Goal: Use online tool/utility

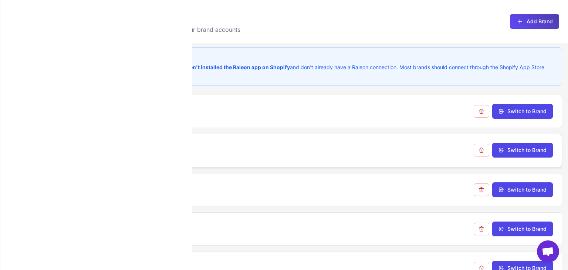
click at [121, 149] on h3 "bondimealprep" at bounding box center [132, 149] width 48 height 10
click at [82, 33] on icon at bounding box center [82, 34] width 6 height 6
click at [48, 118] on span "bondimealprep" at bounding box center [47, 118] width 39 height 8
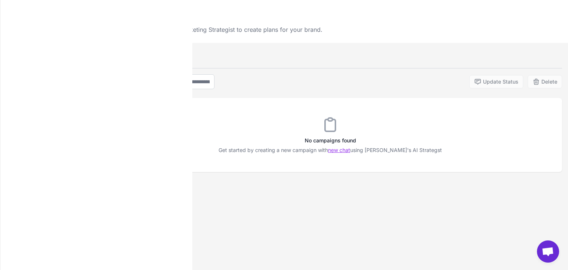
click at [350, 149] on link "new chat" at bounding box center [339, 150] width 22 height 6
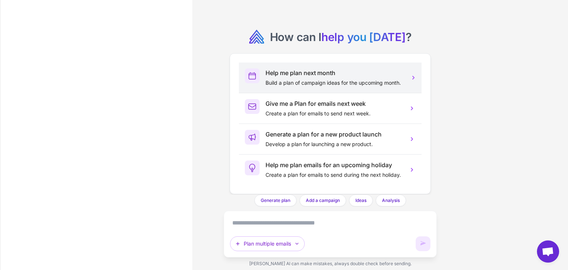
click at [327, 82] on p "Build a plan of campaign ideas for the upcoming month." at bounding box center [334, 83] width 137 height 8
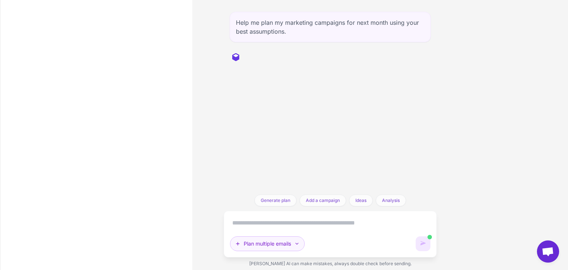
click at [298, 242] on icon "button" at bounding box center [297, 244] width 6 height 6
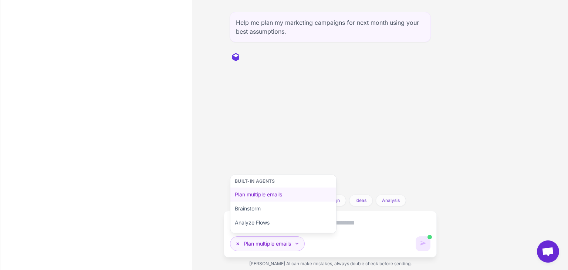
click at [298, 242] on icon "button" at bounding box center [297, 244] width 6 height 6
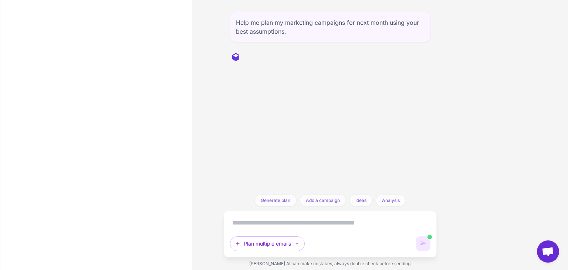
click at [263, 222] on textarea at bounding box center [330, 223] width 201 height 12
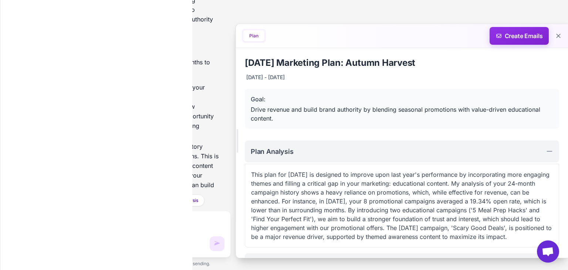
scroll to position [429, 0]
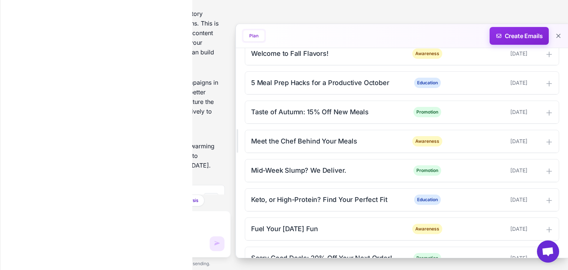
scroll to position [296, 0]
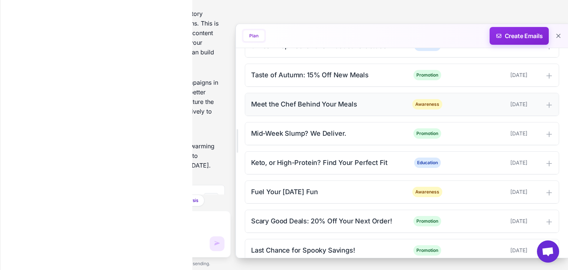
click at [546, 109] on icon at bounding box center [549, 104] width 7 height 7
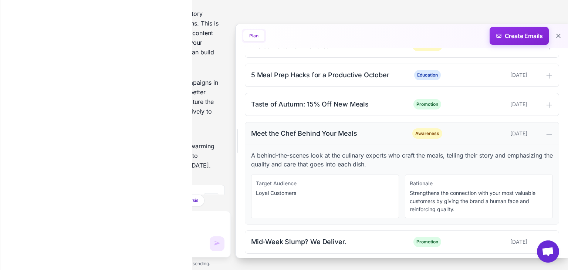
scroll to position [222, 0]
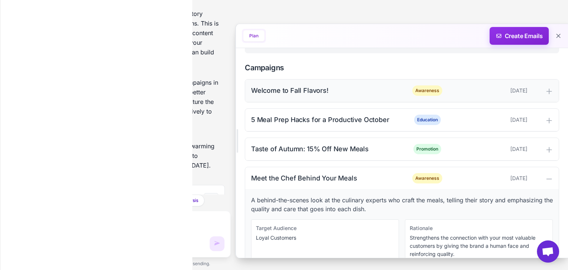
click at [547, 95] on icon at bounding box center [549, 91] width 7 height 7
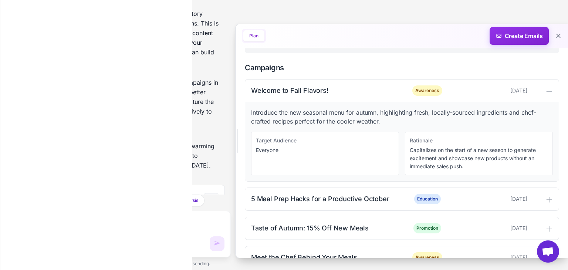
scroll to position [333, 0]
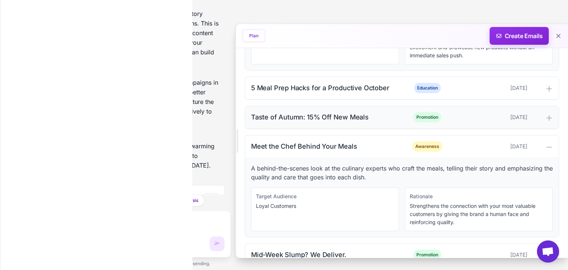
click at [547, 120] on icon at bounding box center [549, 117] width 5 height 5
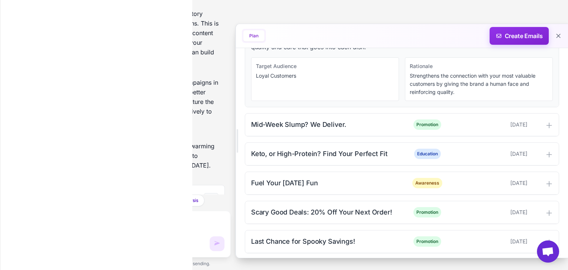
scroll to position [555, 0]
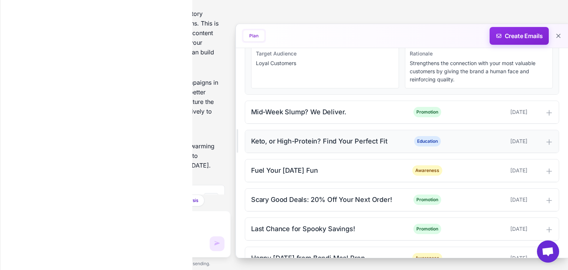
click at [547, 146] on icon at bounding box center [549, 141] width 7 height 7
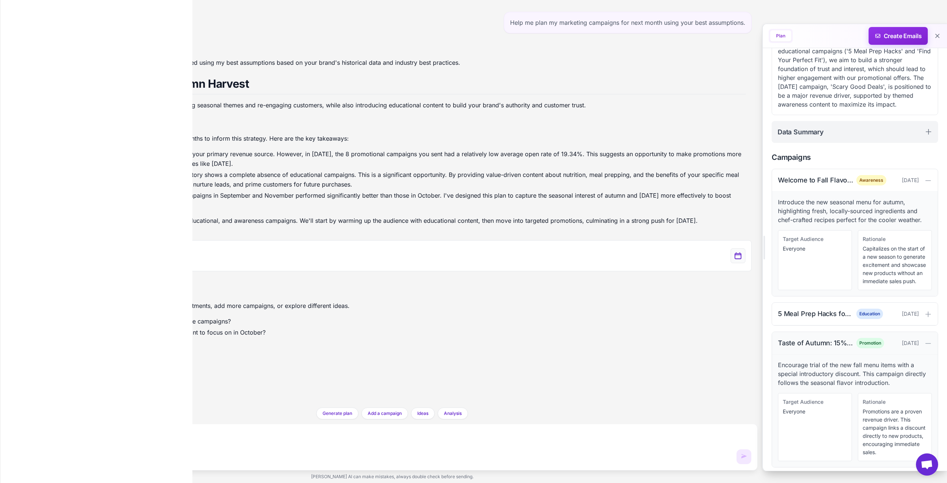
scroll to position [259, 0]
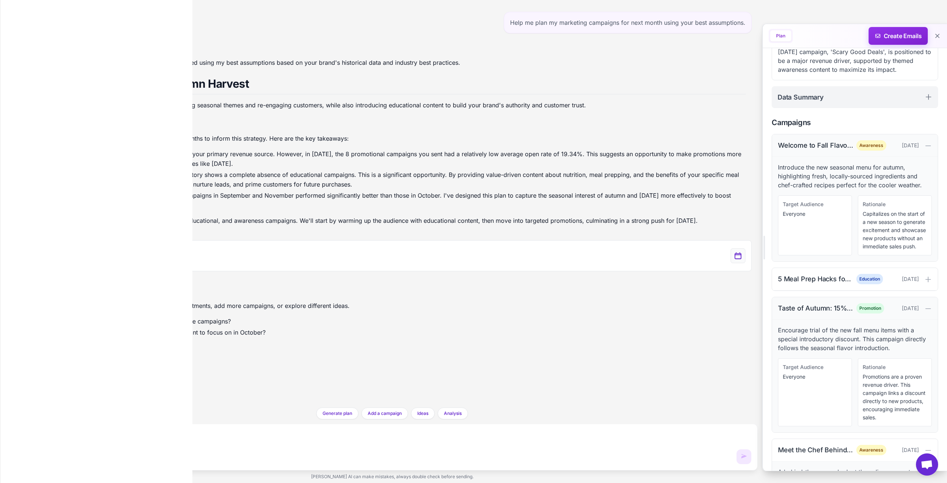
click at [568, 150] on div "Welcome to Fall Flavors!" at bounding box center [815, 145] width 75 height 10
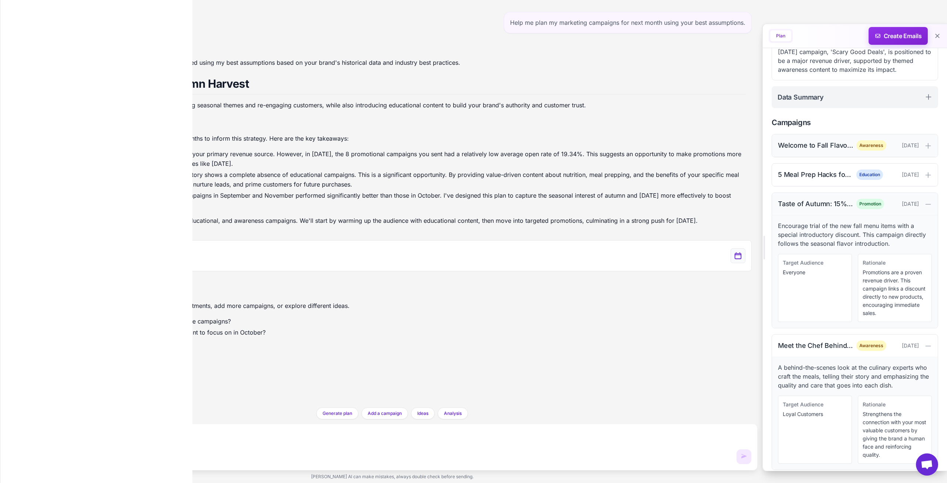
click at [568, 150] on div "Welcome to Fall Flavors!" at bounding box center [815, 145] width 75 height 10
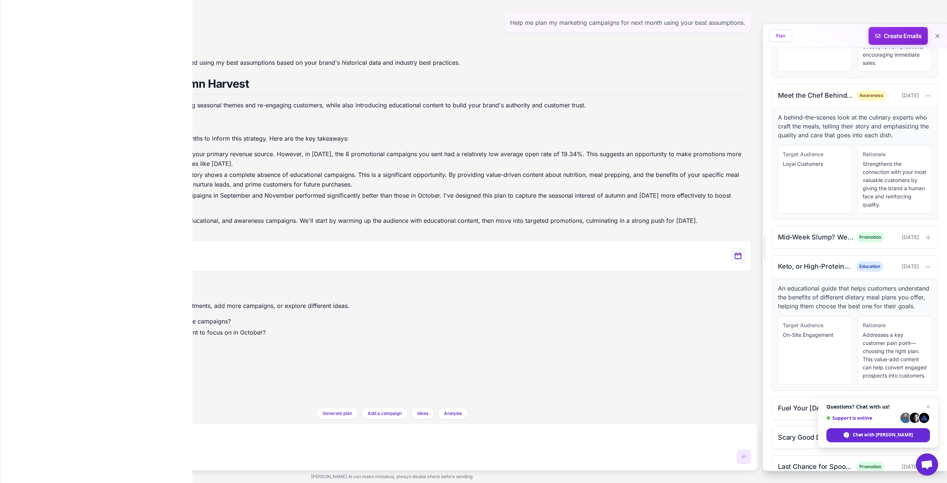
scroll to position [761, 0]
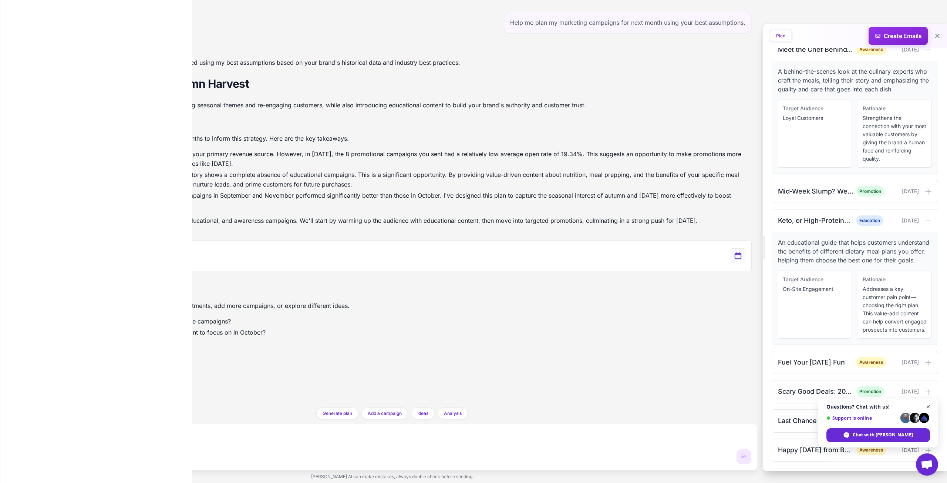
click at [568, 270] on span "Close chat" at bounding box center [928, 406] width 9 height 9
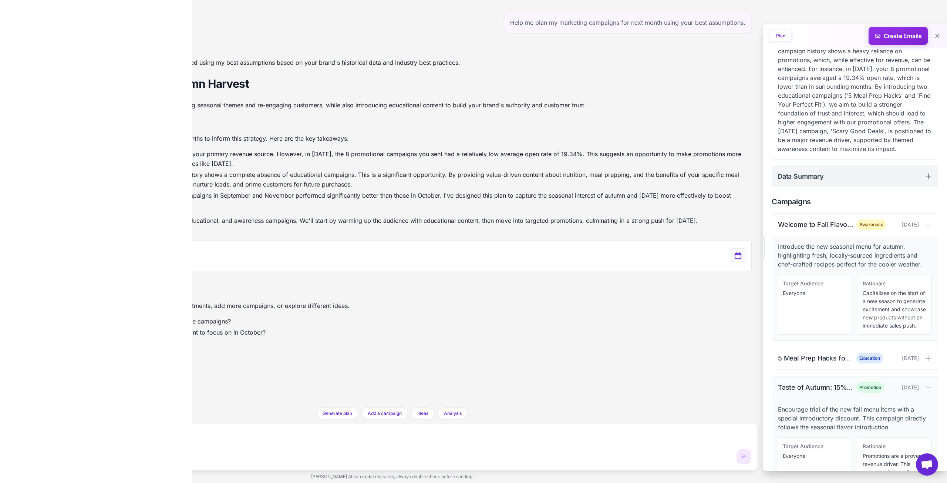
scroll to position [185, 0]
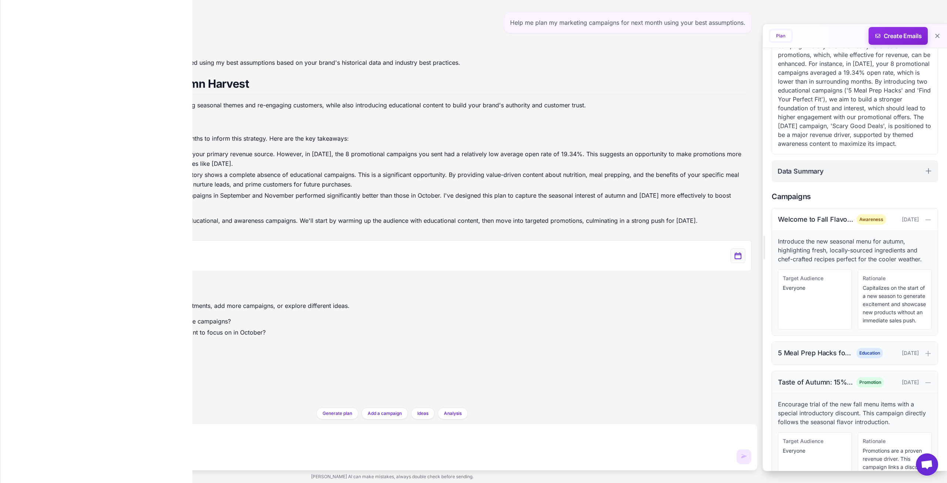
click at [568, 270] on div "5 Meal Prep Hacks for a Productive October Education October 5, 2025" at bounding box center [855, 353] width 166 height 23
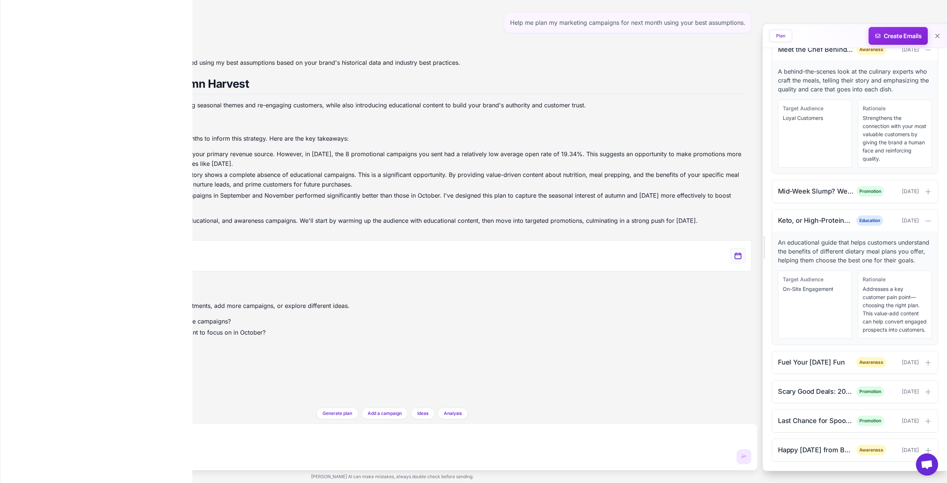
scroll to position [851, 0]
click at [568, 186] on div "Mid-Week Slump? We Deliver." at bounding box center [815, 191] width 75 height 10
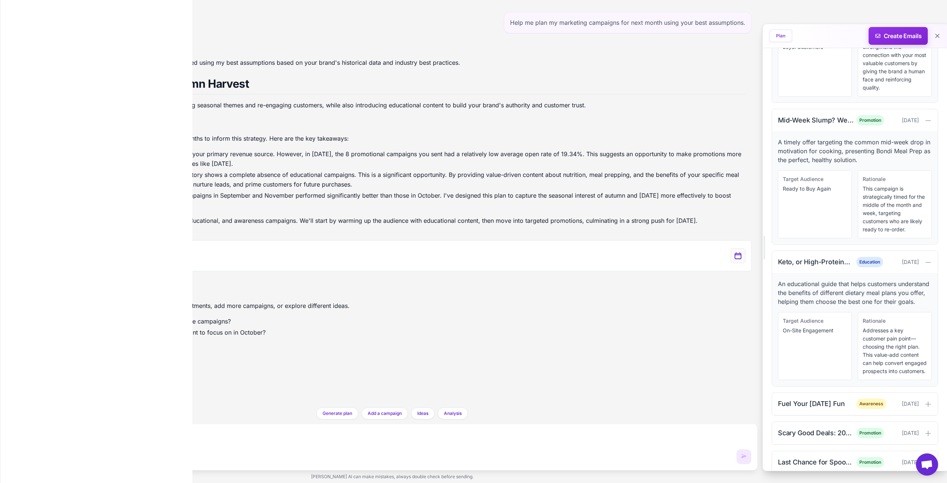
click at [108, 270] on textarea at bounding box center [392, 436] width 718 height 12
click at [69, 45] on p "Of course. I can help with that." at bounding box center [391, 47] width 707 height 10
click at [75, 270] on textarea at bounding box center [392, 436] width 718 height 12
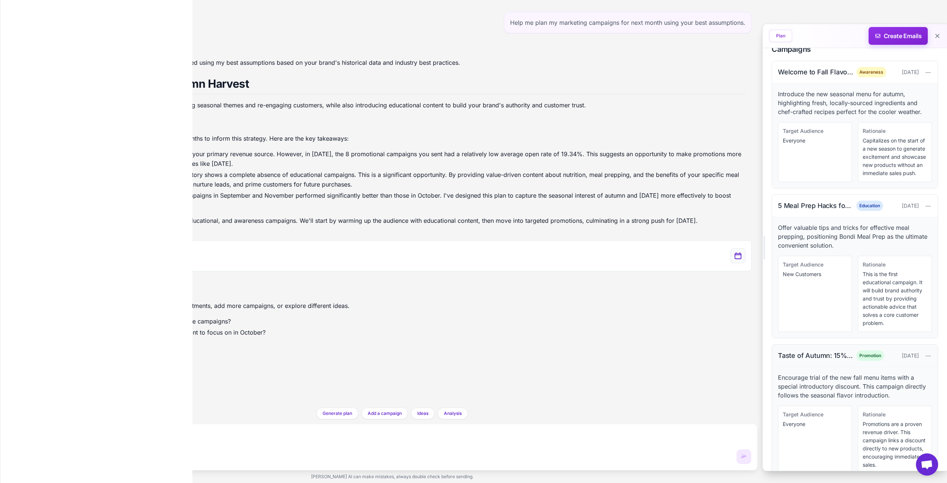
scroll to position [333, 0]
click at [9, 57] on icon at bounding box center [11, 56] width 8 height 7
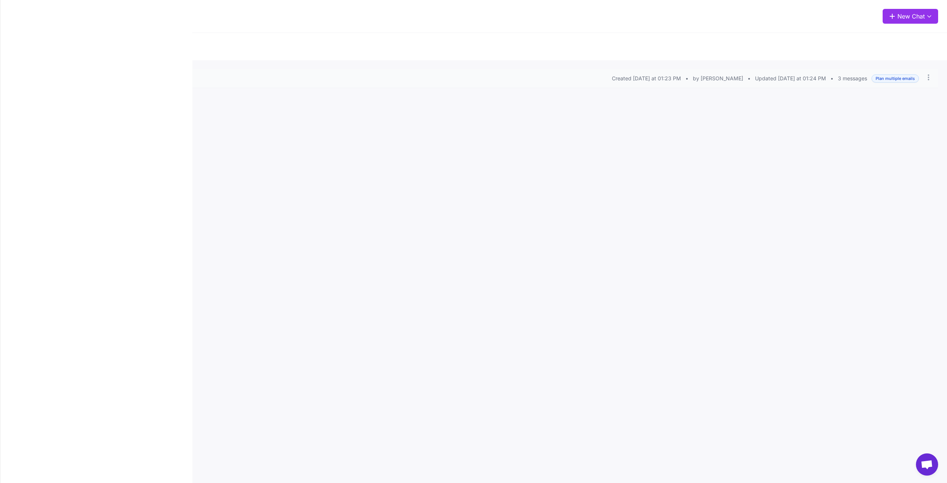
click at [40, 77] on icon at bounding box center [41, 78] width 2 height 4
click at [107, 77] on h3 "Next Month Marketing Plan" at bounding box center [97, 78] width 77 height 9
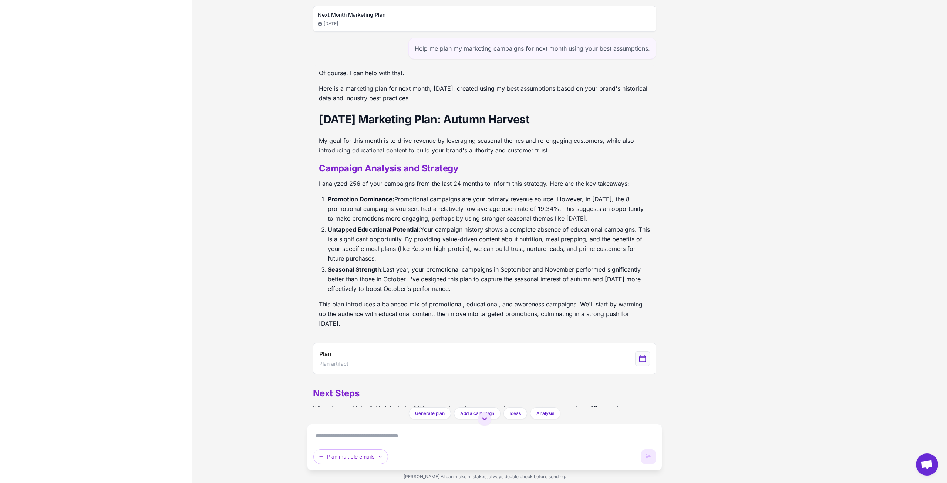
scroll to position [55, 0]
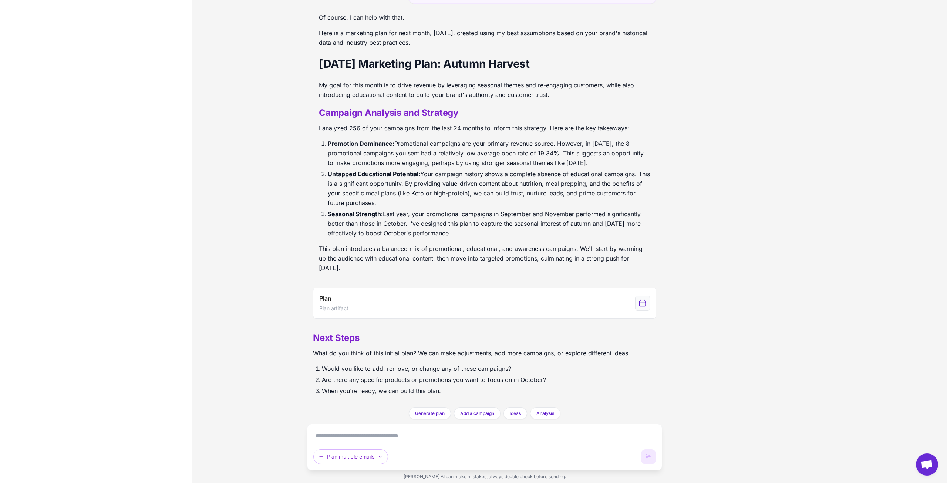
click at [568, 270] on li "Are there any specific products or promotions you want to focus on in October?" at bounding box center [476, 380] width 308 height 10
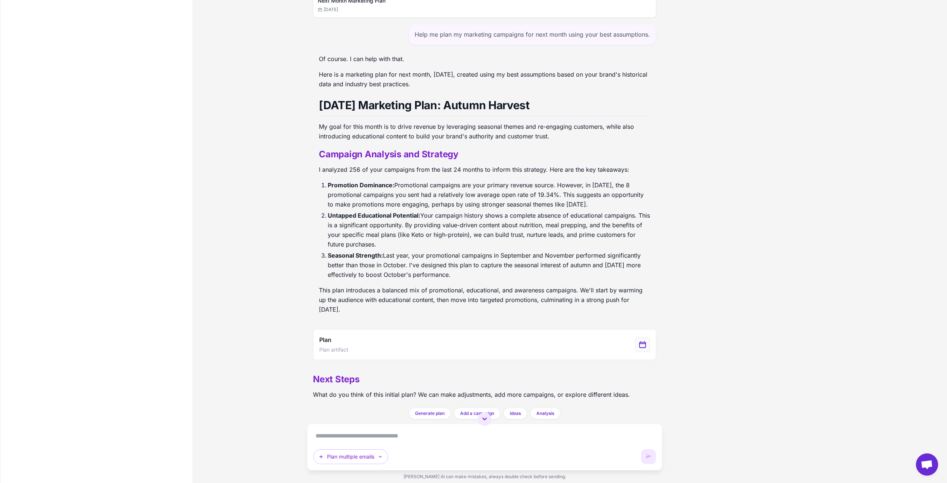
scroll to position [0, 0]
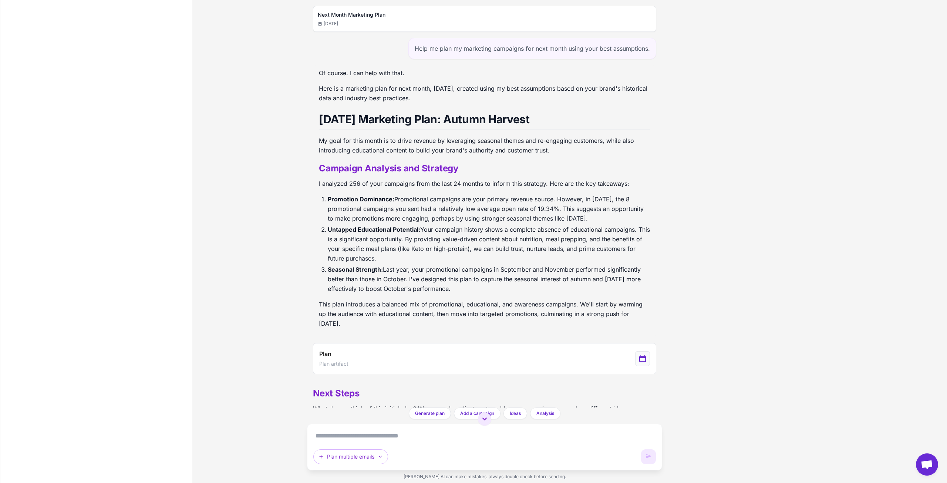
click at [422, 170] on h2 "Campaign Analysis and Strategy" at bounding box center [484, 168] width 331 height 12
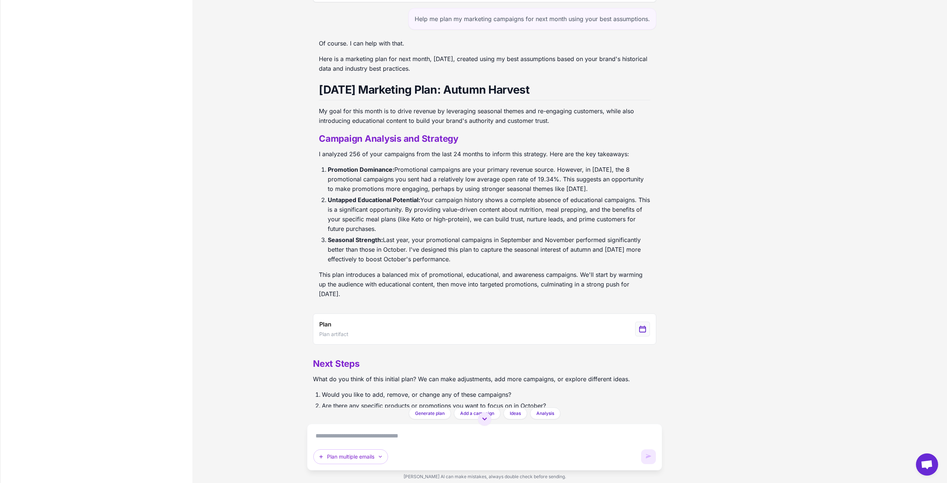
scroll to position [55, 0]
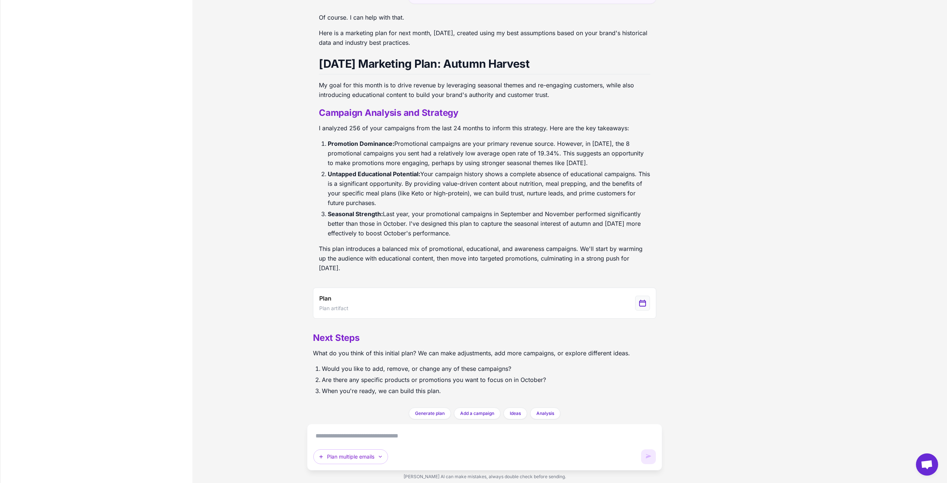
click at [401, 114] on h2 "Campaign Analysis and Strategy" at bounding box center [484, 113] width 331 height 12
click at [568, 270] on div "View generated Plan" at bounding box center [642, 303] width 15 height 15
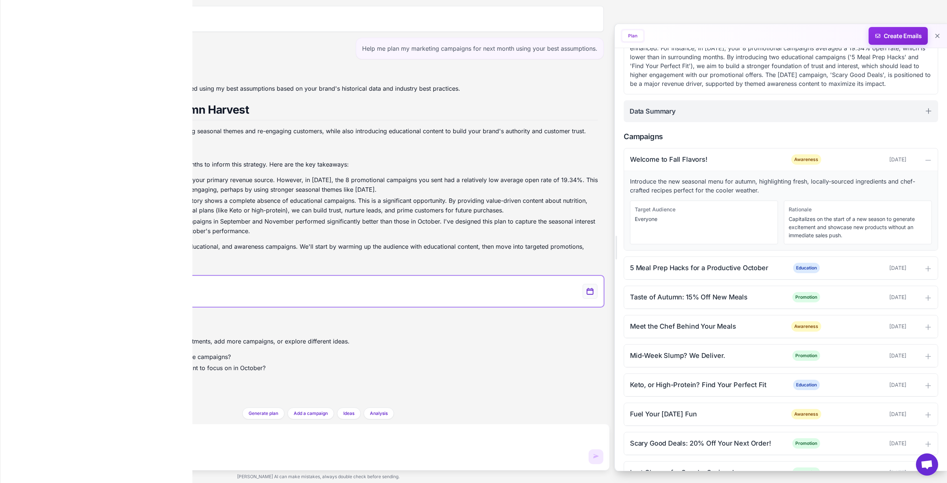
scroll to position [214, 0]
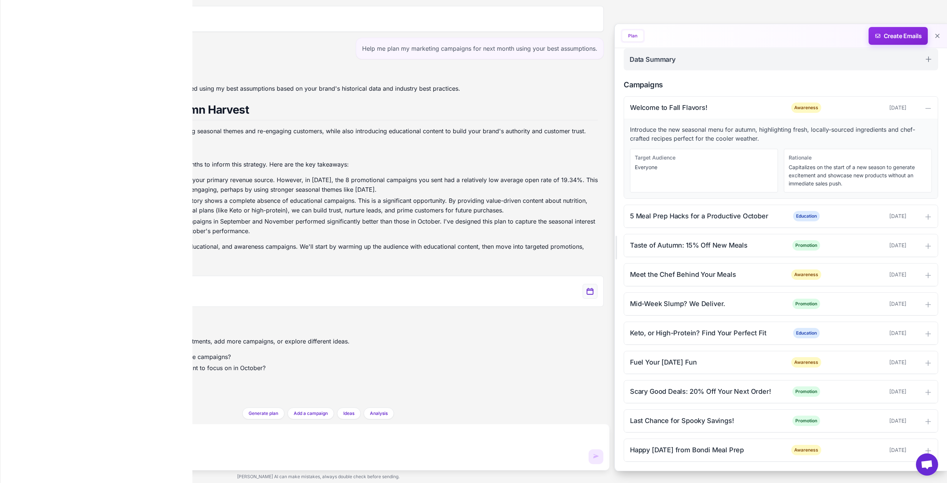
click at [127, 270] on textarea at bounding box center [318, 436] width 570 height 12
type textarea "**********"
click at [568, 270] on div "Fuel Your Halloween Fun" at bounding box center [704, 362] width 149 height 10
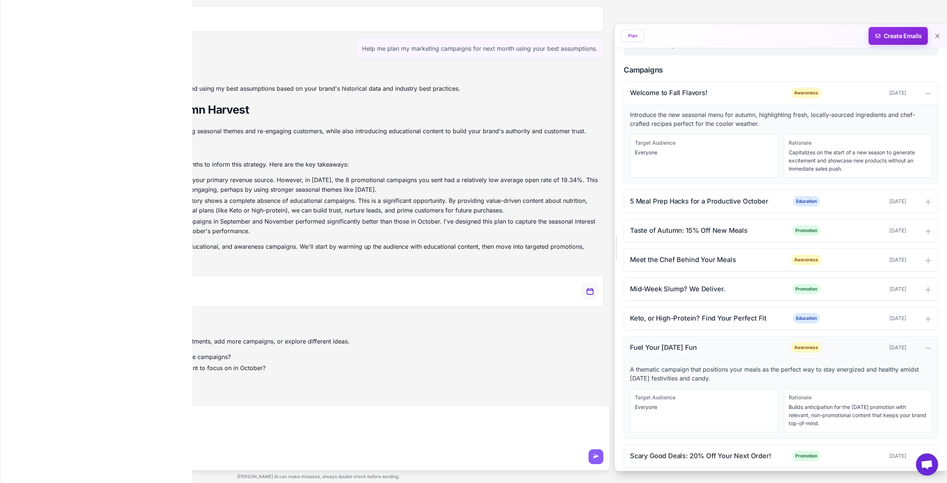
scroll to position [219, 0]
click at [568, 270] on div "Fuel Your Halloween Fun" at bounding box center [704, 348] width 149 height 10
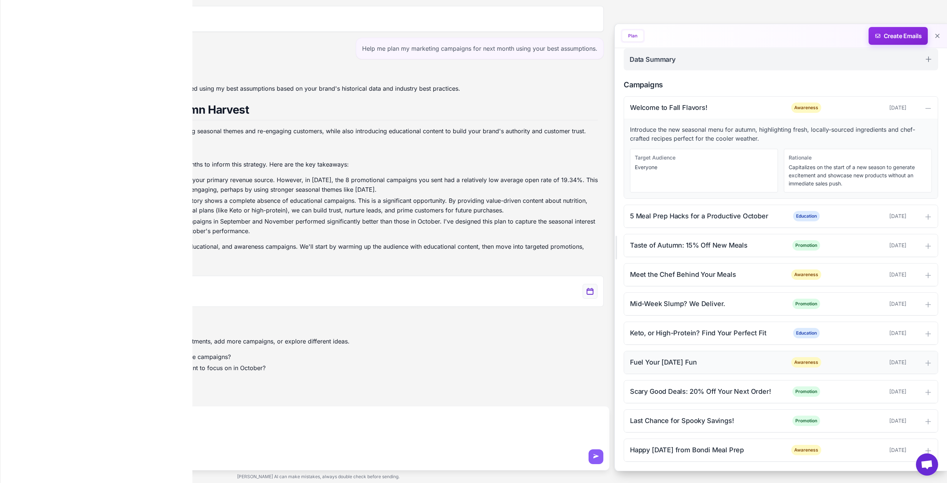
scroll to position [214, 0]
click at [568, 270] on button at bounding box center [596, 456] width 15 height 15
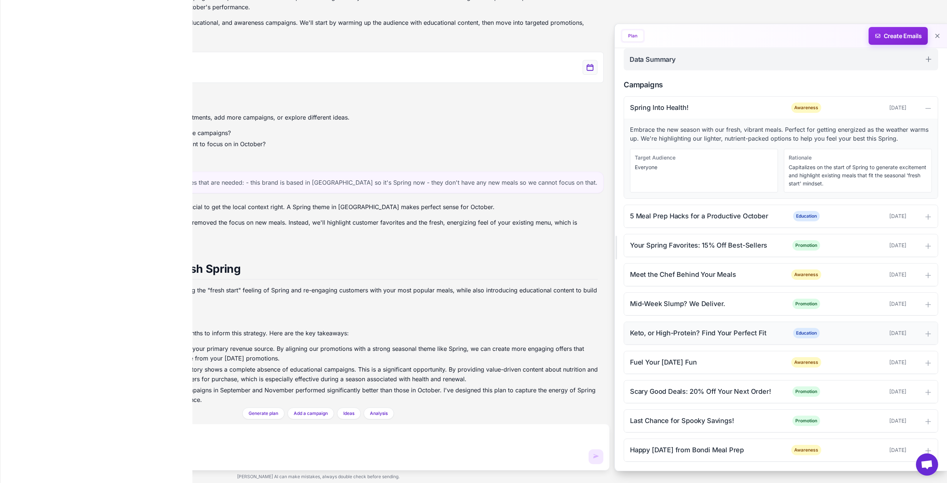
scroll to position [381, 0]
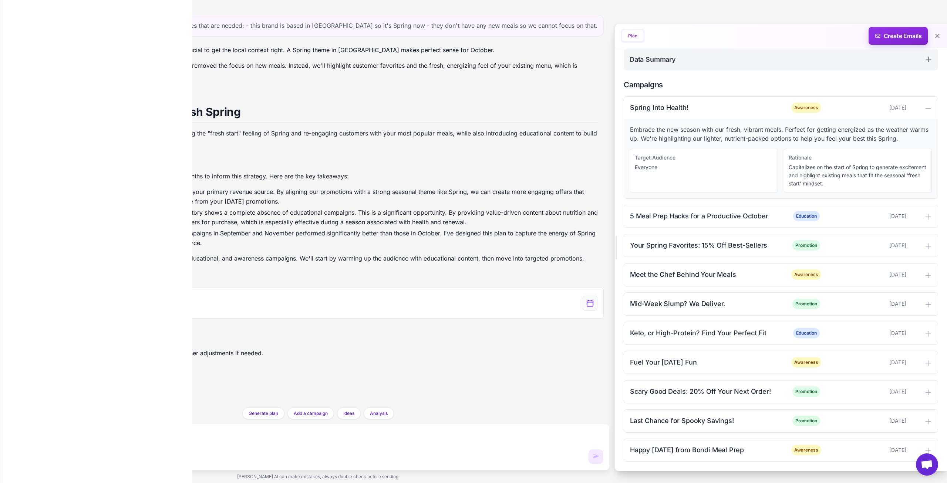
click at [111, 270] on textarea at bounding box center [318, 436] width 570 height 12
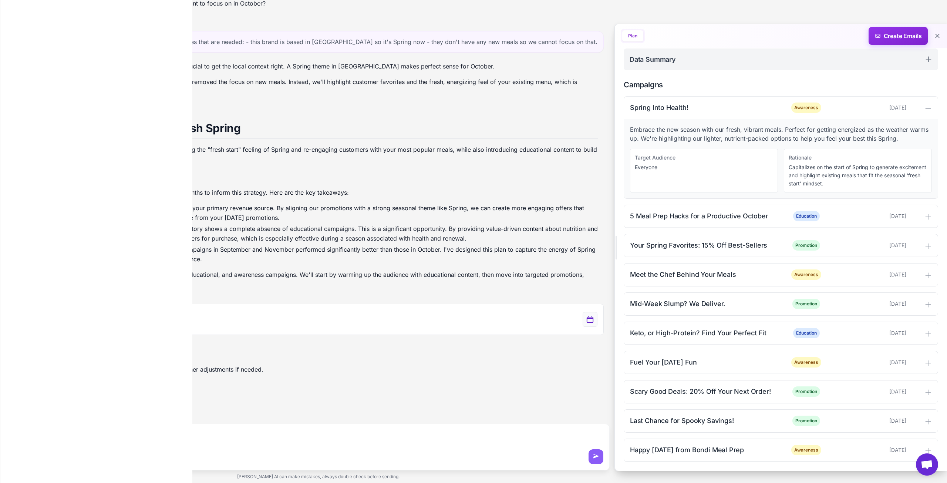
scroll to position [364, 0]
type textarea "*"
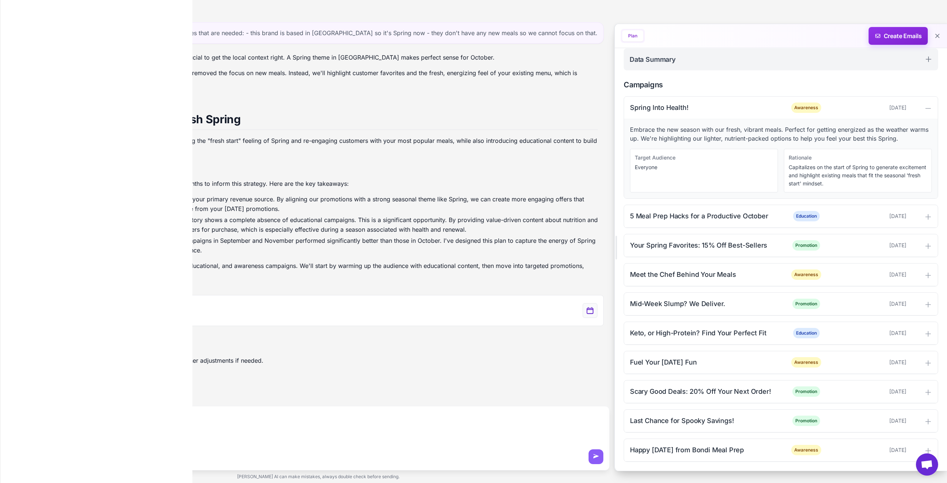
scroll to position [381, 0]
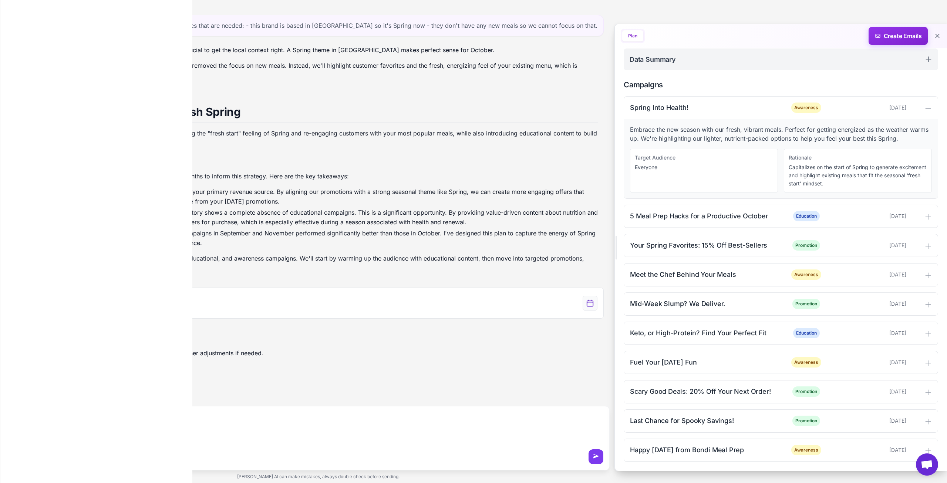
type textarea "**********"
click at [568, 270] on icon at bounding box center [595, 456] width 7 height 7
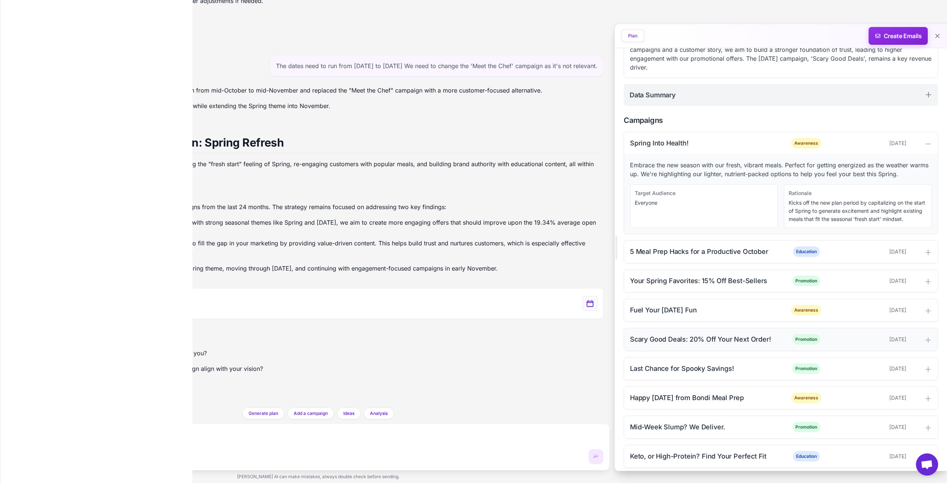
scroll to position [148, 0]
